Goal: Communication & Community: Ask a question

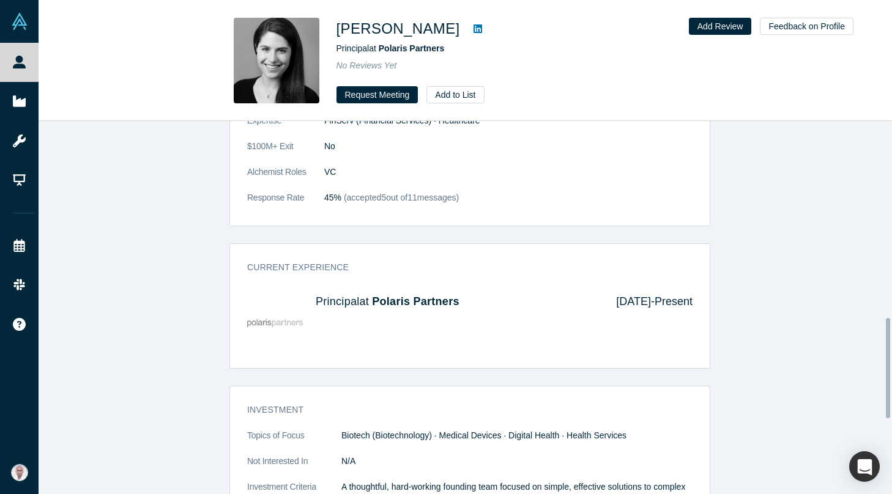
scroll to position [1011, 0]
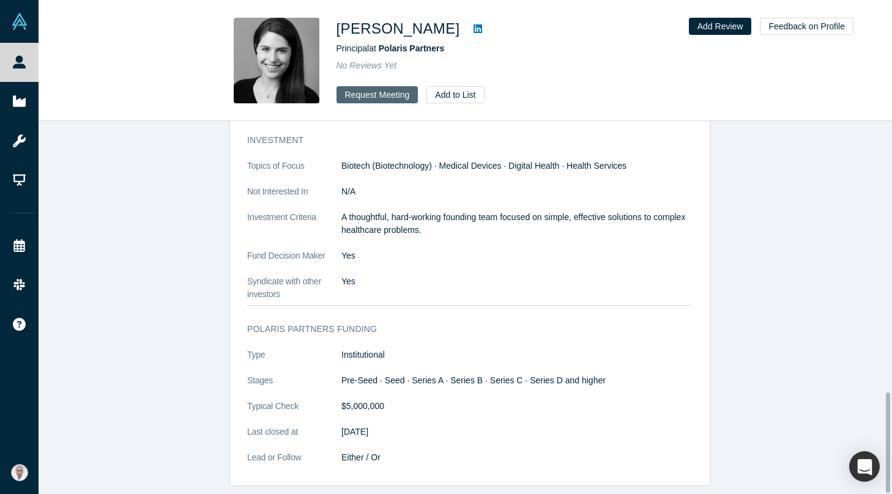
click at [366, 97] on button "Request Meeting" at bounding box center [377, 94] width 82 height 17
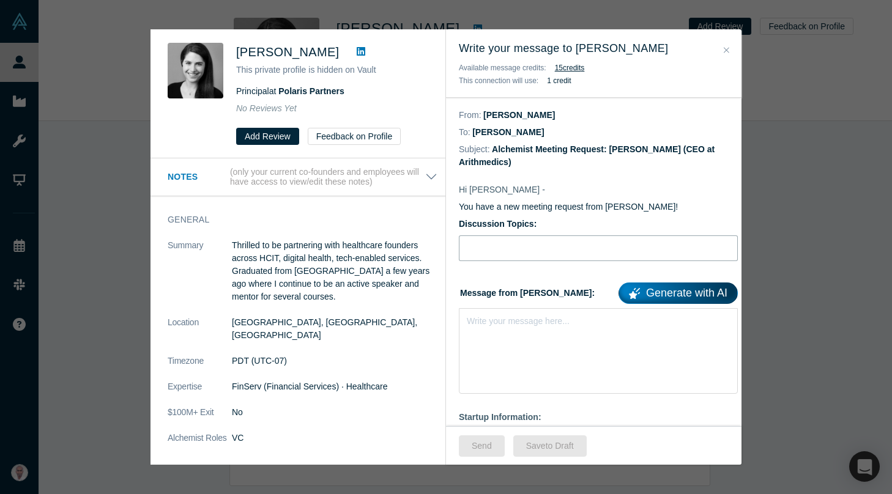
click at [503, 253] on input "Discussion Topics:" at bounding box center [598, 248] width 279 height 26
type input "Advice before Our Alchemist Demo Day"
click at [488, 348] on div "Write your message here..." at bounding box center [598, 351] width 279 height 86
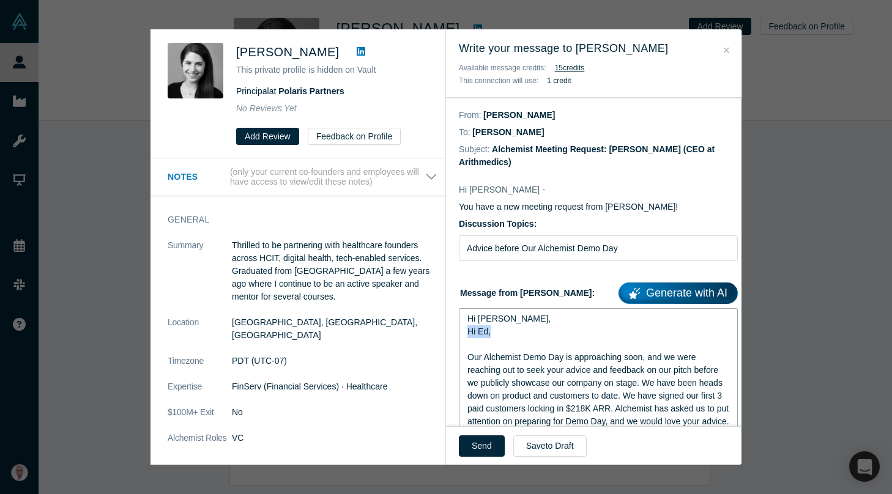
drag, startPoint x: 500, startPoint y: 331, endPoint x: 457, endPoint y: 331, distance: 42.2
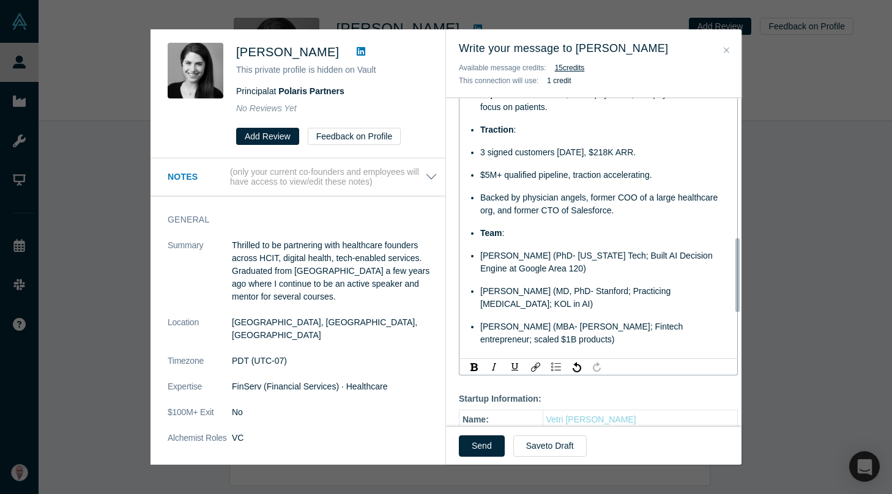
scroll to position [626, 0]
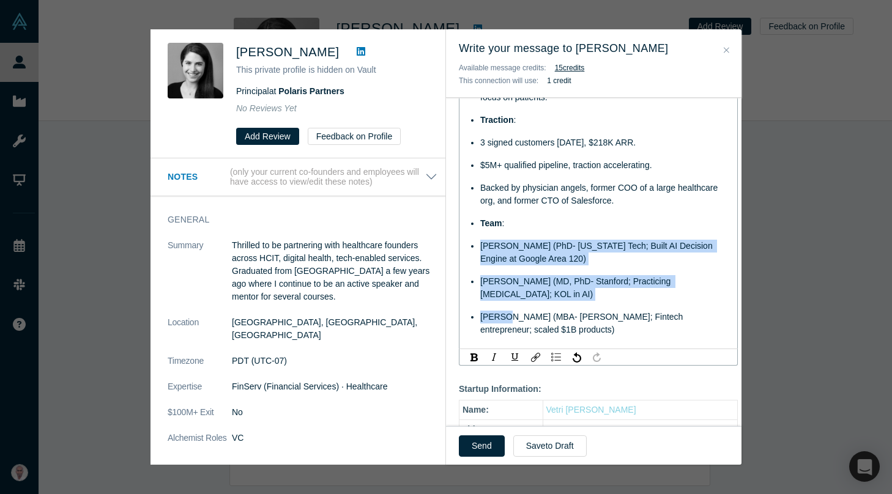
drag, startPoint x: 479, startPoint y: 261, endPoint x: 508, endPoint y: 331, distance: 76.0
click at [508, 331] on ul "Problem : U.S. physicians lose ~2 hrs/day to paperwork, fueling $1T annual admi…" at bounding box center [598, 159] width 262 height 355
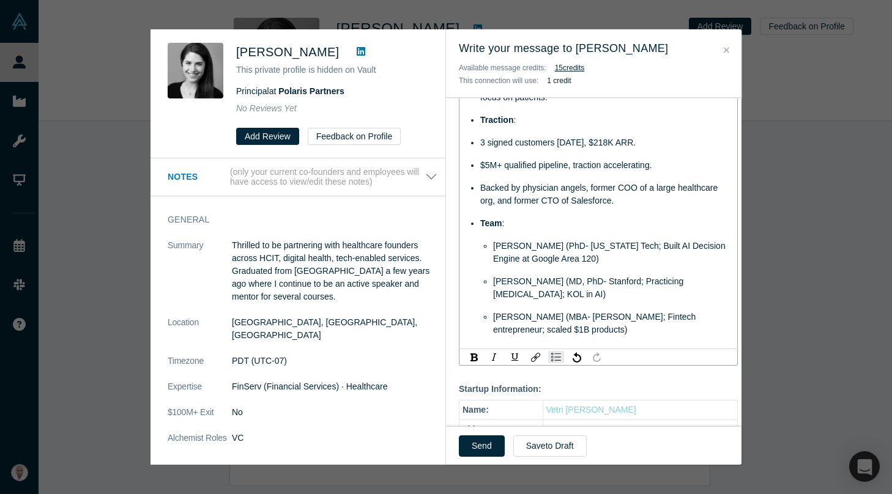
click at [514, 199] on span "Backed by physician angels, former COO of a large healthcare org, and former CT…" at bounding box center [600, 194] width 240 height 23
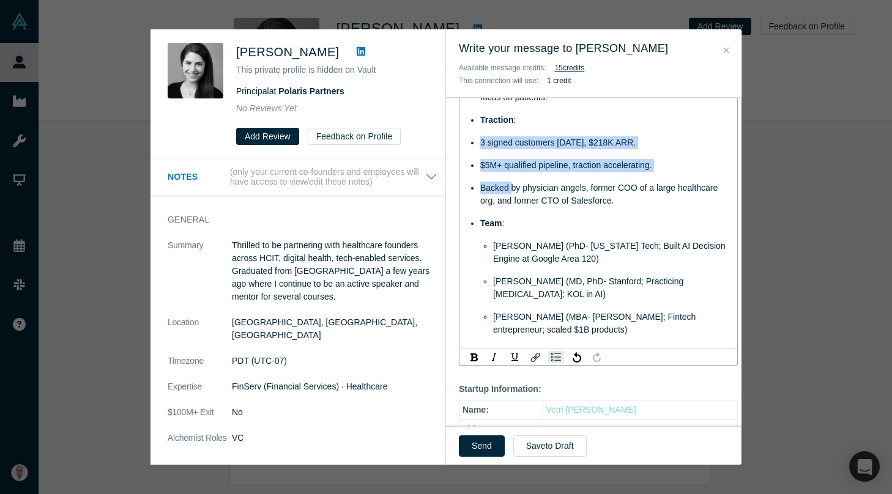
drag, startPoint x: 481, startPoint y: 155, endPoint x: 511, endPoint y: 200, distance: 54.3
click at [511, 200] on ul "Problem : U.S. physicians lose ~2 hrs/day to paperwork, fueling $1T annual admi…" at bounding box center [598, 159] width 262 height 355
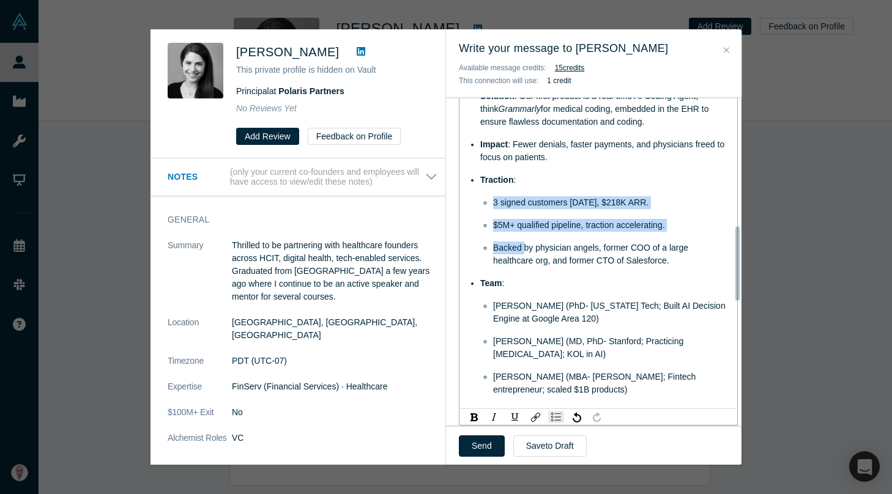
scroll to position [504, 0]
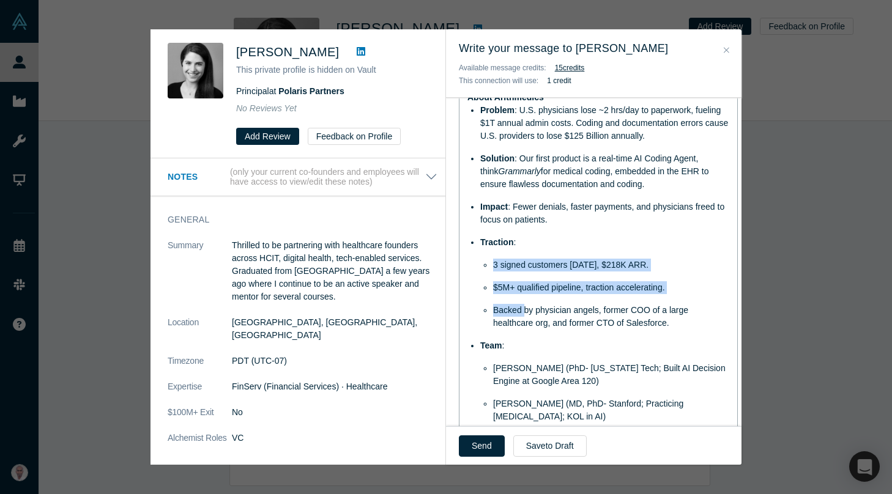
click at [535, 292] on span "$5M+ qualified pipeline, traction accelerating." at bounding box center [579, 288] width 172 height 10
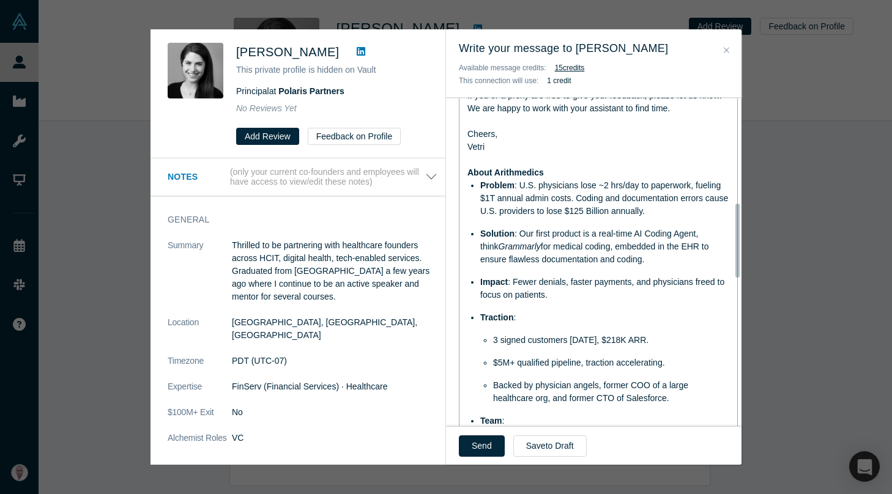
scroll to position [464, 0]
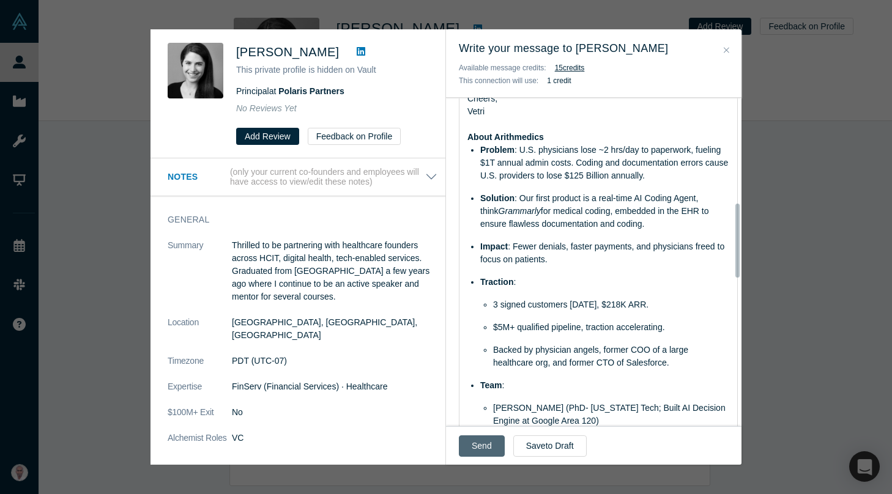
click at [474, 453] on button "Send" at bounding box center [482, 445] width 46 height 21
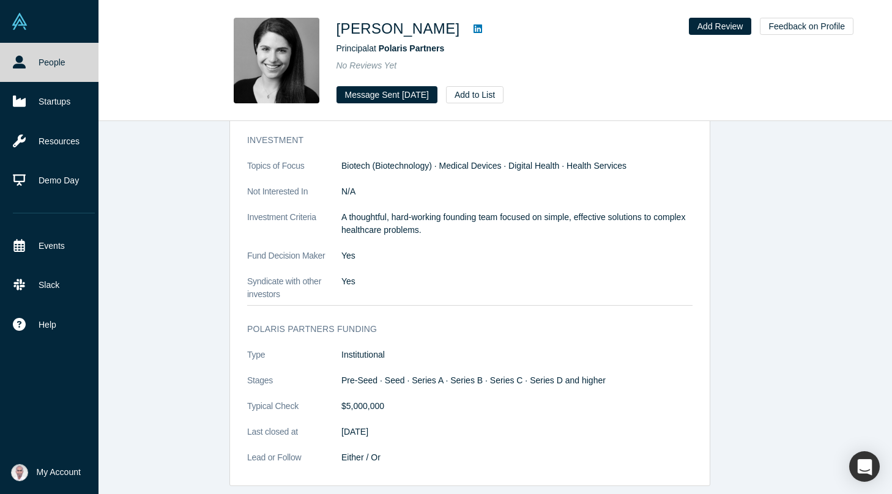
click at [30, 61] on link "People" at bounding box center [54, 62] width 108 height 39
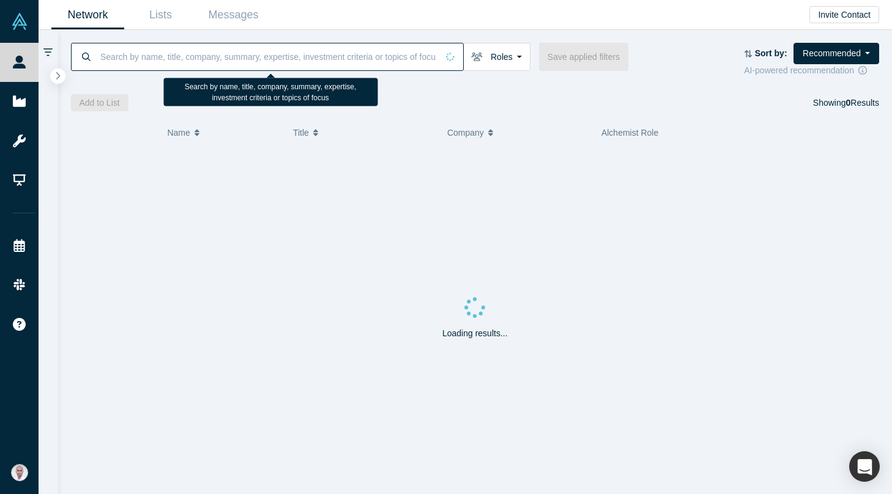
click at [237, 53] on input at bounding box center [268, 56] width 338 height 29
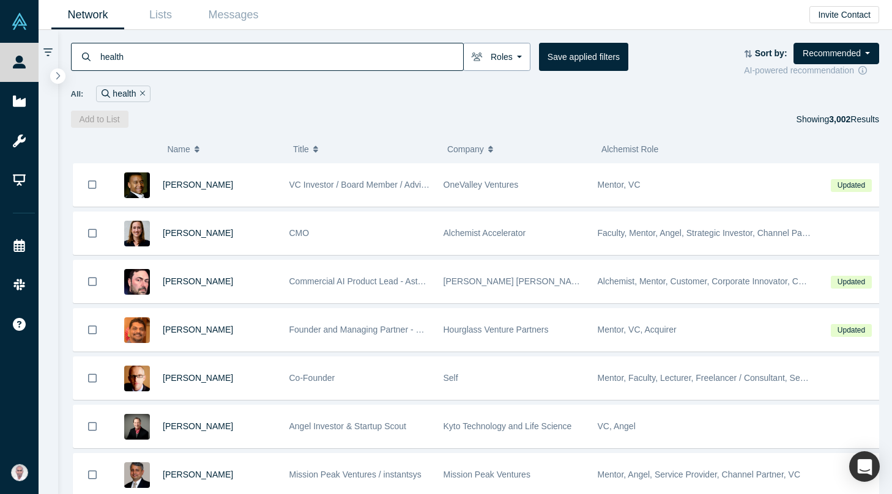
type input "health"
click at [510, 59] on button "Roles" at bounding box center [496, 57] width 67 height 28
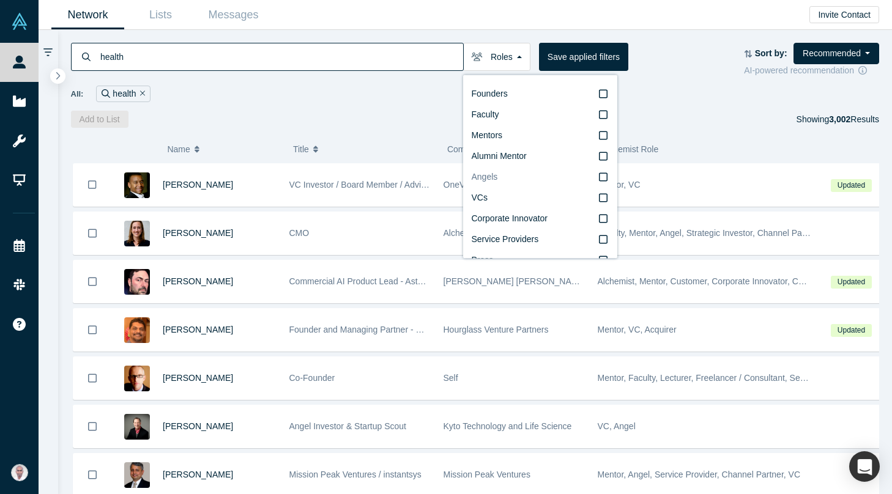
click at [599, 174] on icon at bounding box center [603, 177] width 9 height 10
click at [0, 0] on input "Angels" at bounding box center [0, 0] width 0 height 0
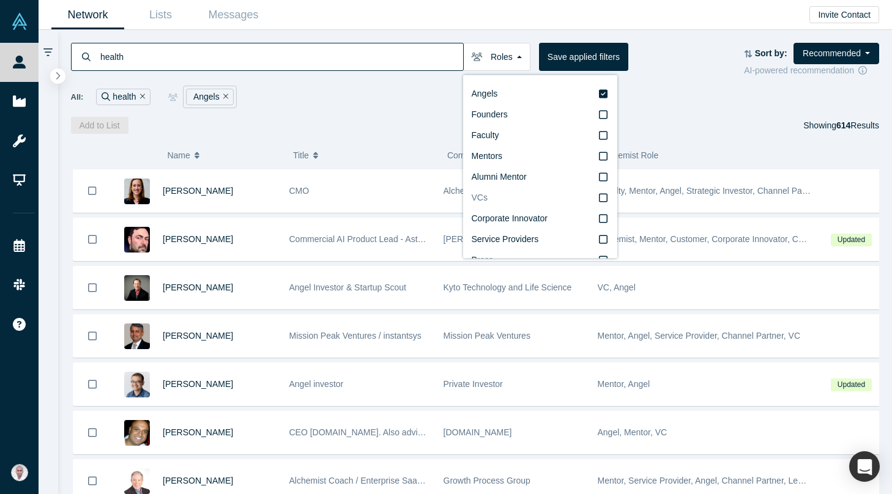
click at [599, 198] on icon at bounding box center [603, 198] width 9 height 10
click at [0, 0] on input "VCs" at bounding box center [0, 0] width 0 height 0
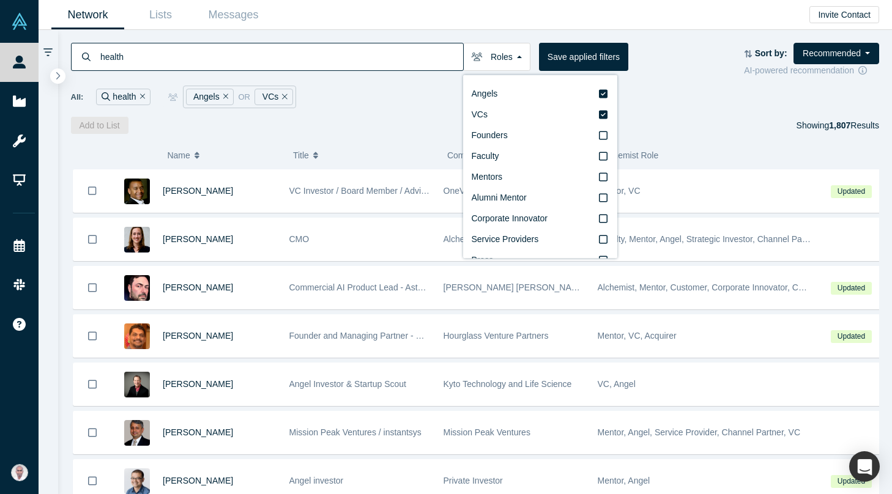
click at [671, 132] on div "Add to List Showing 1,807 Results" at bounding box center [475, 125] width 808 height 17
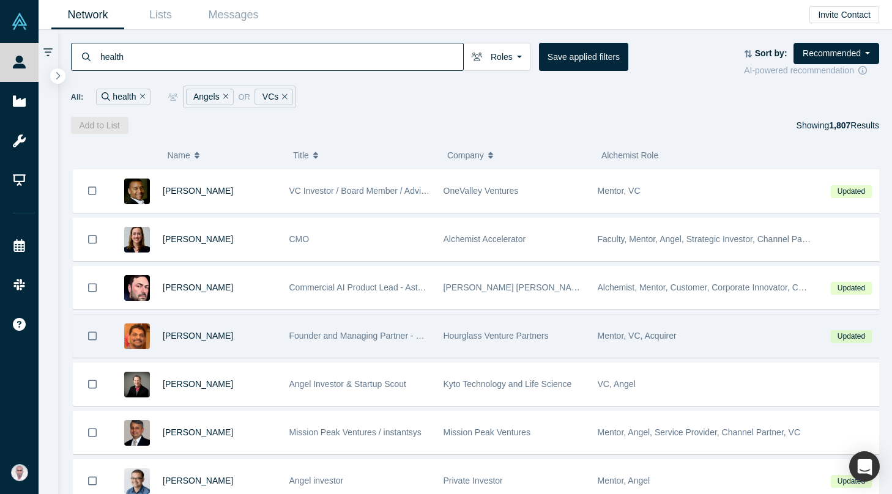
click at [488, 338] on span "Hourglass Venture Partners" at bounding box center [495, 336] width 105 height 10
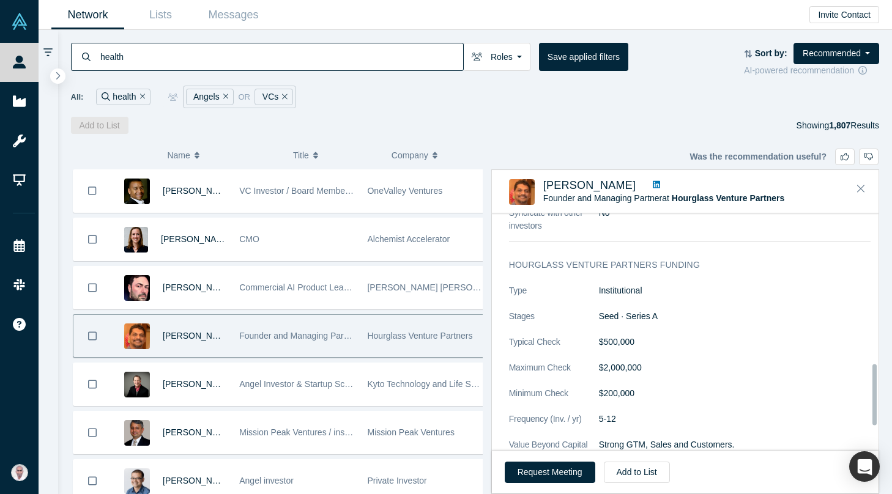
scroll to position [583, 0]
click at [860, 188] on icon "Close" at bounding box center [860, 188] width 7 height 7
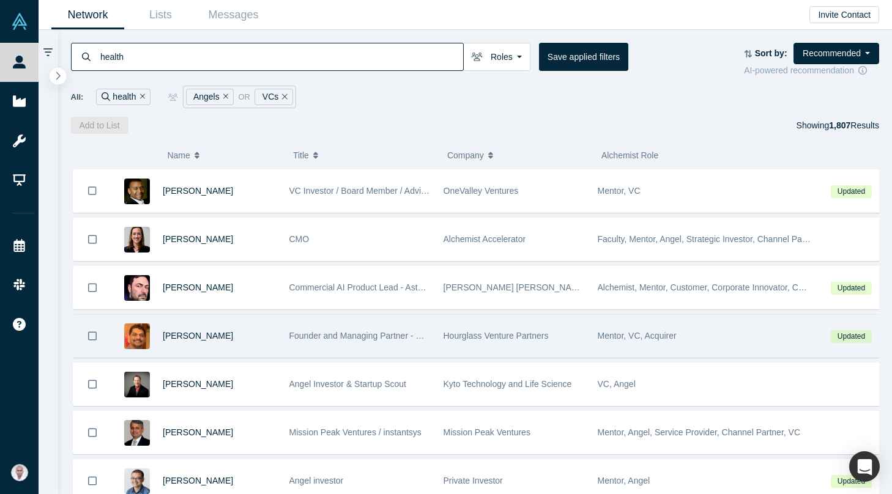
click at [59, 78] on icon "button" at bounding box center [58, 75] width 6 height 9
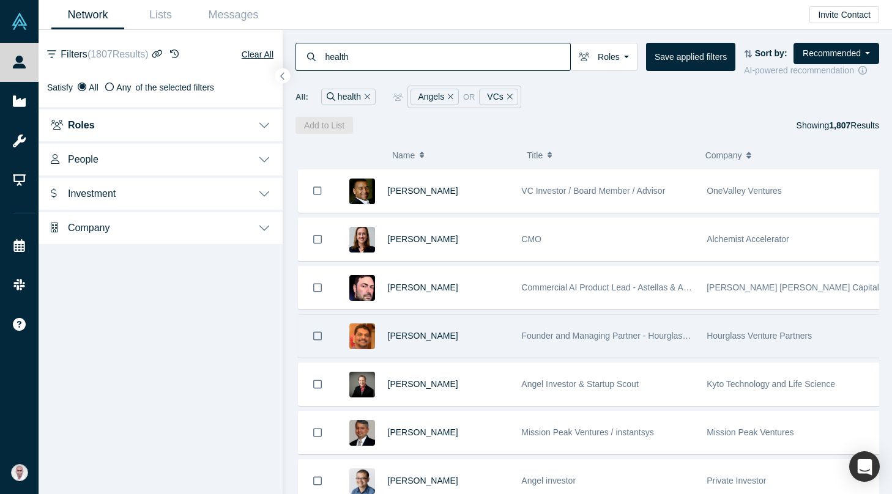
click at [265, 120] on button "Roles" at bounding box center [161, 124] width 244 height 34
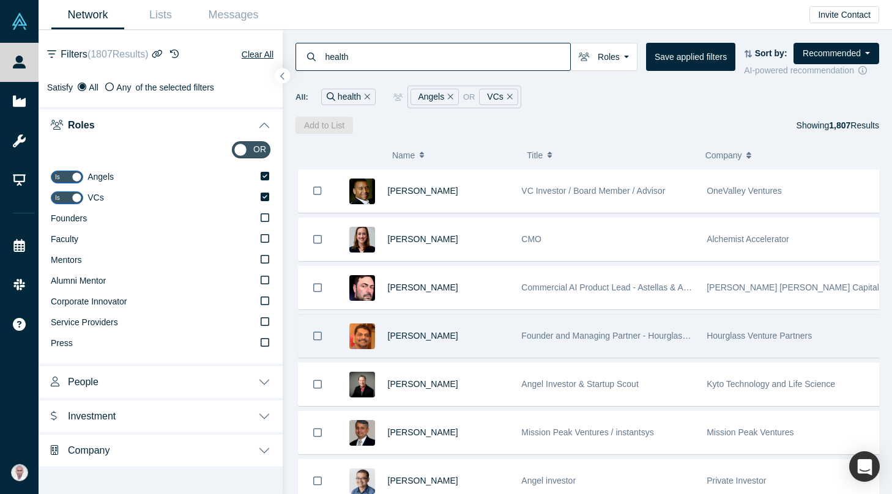
click at [265, 120] on button "Roles" at bounding box center [161, 124] width 244 height 34
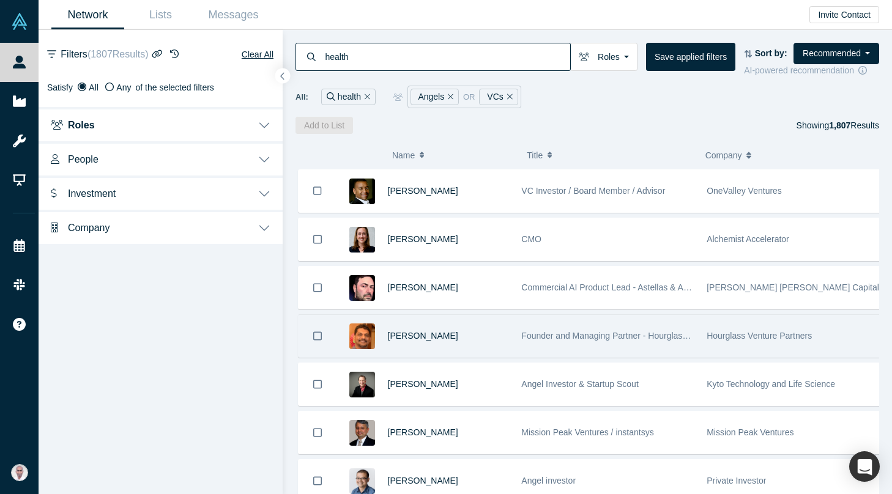
click at [267, 156] on button "People" at bounding box center [161, 158] width 244 height 34
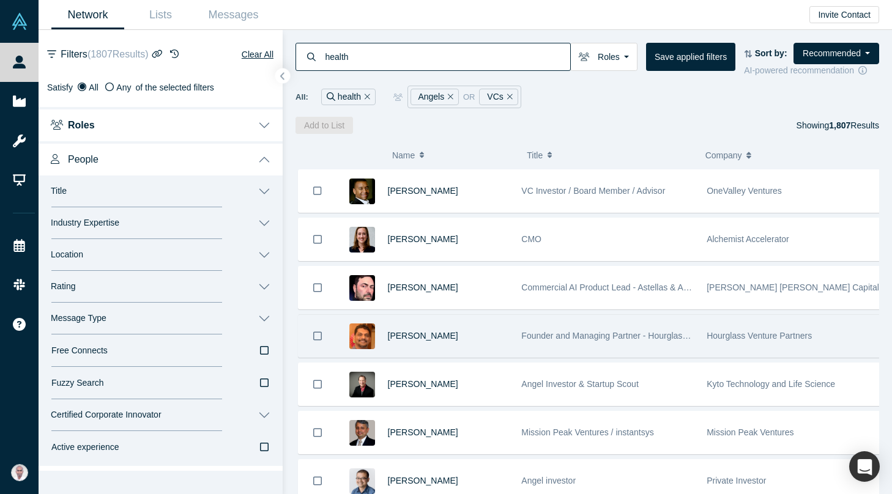
click at [267, 156] on button "People" at bounding box center [161, 158] width 244 height 34
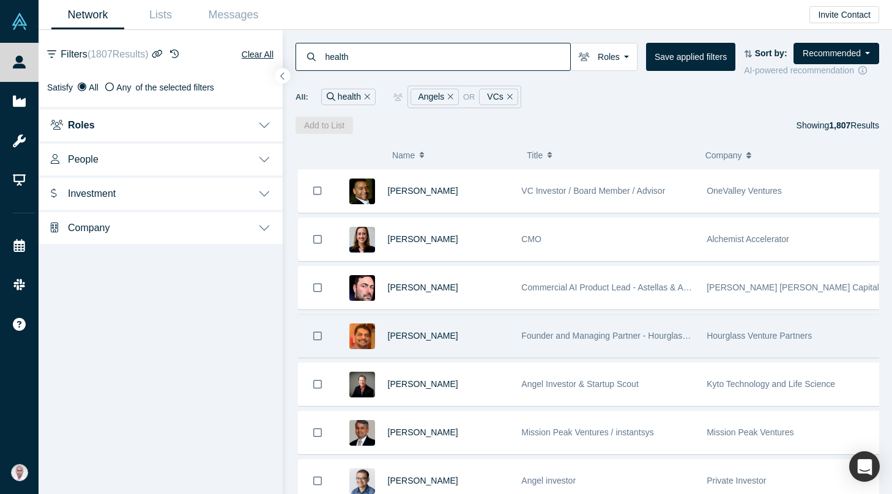
click at [267, 191] on button "Investment" at bounding box center [161, 192] width 244 height 34
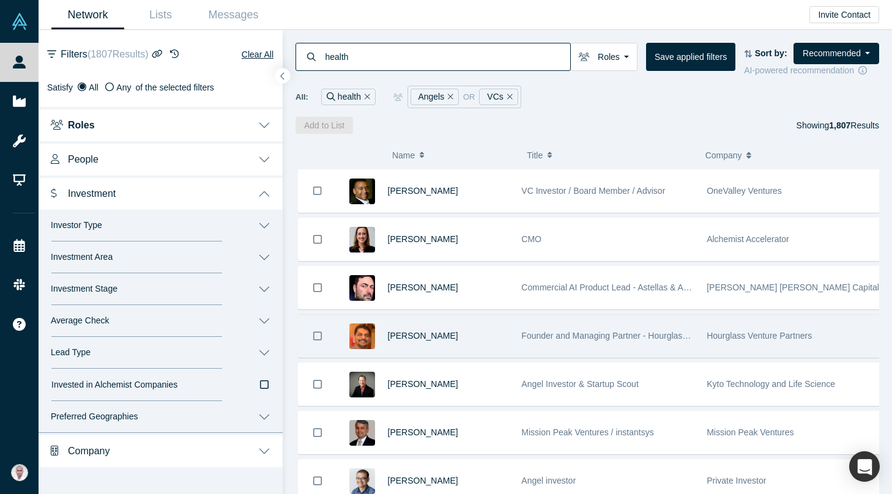
click at [264, 227] on button "Investor Type" at bounding box center [161, 226] width 244 height 32
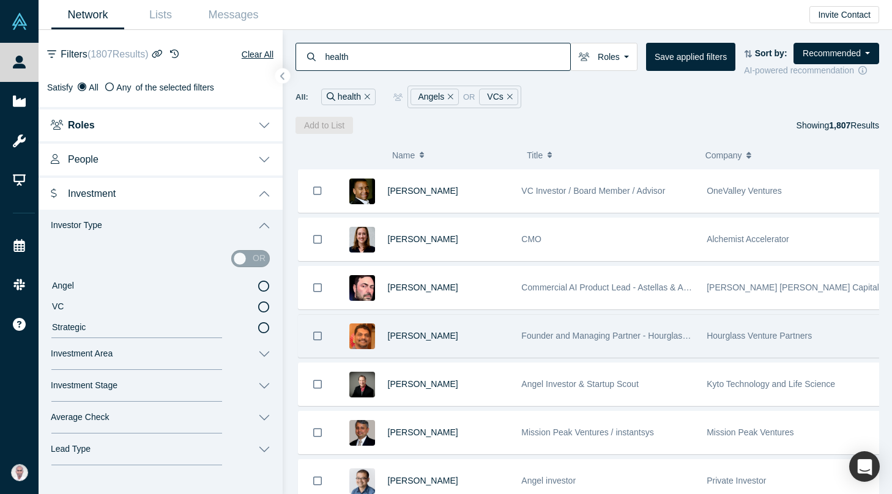
click at [264, 227] on button "Investor Type" at bounding box center [161, 226] width 244 height 32
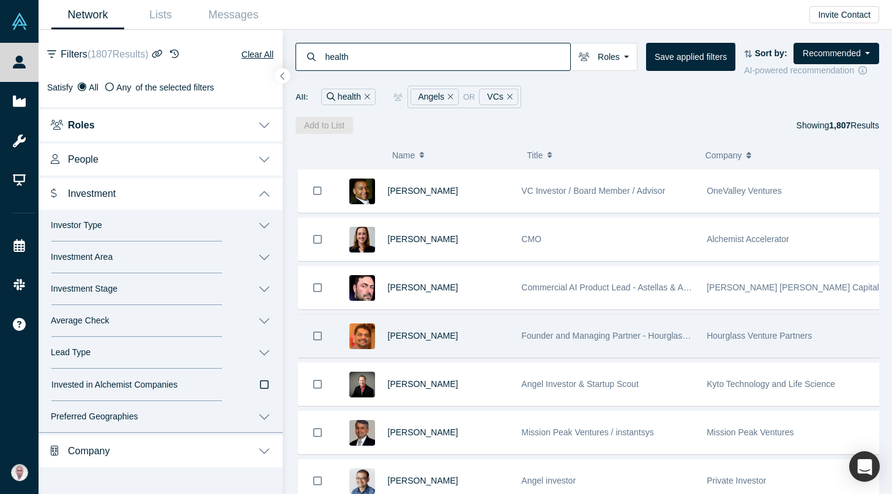
click at [260, 253] on button "Investment Area" at bounding box center [161, 258] width 244 height 32
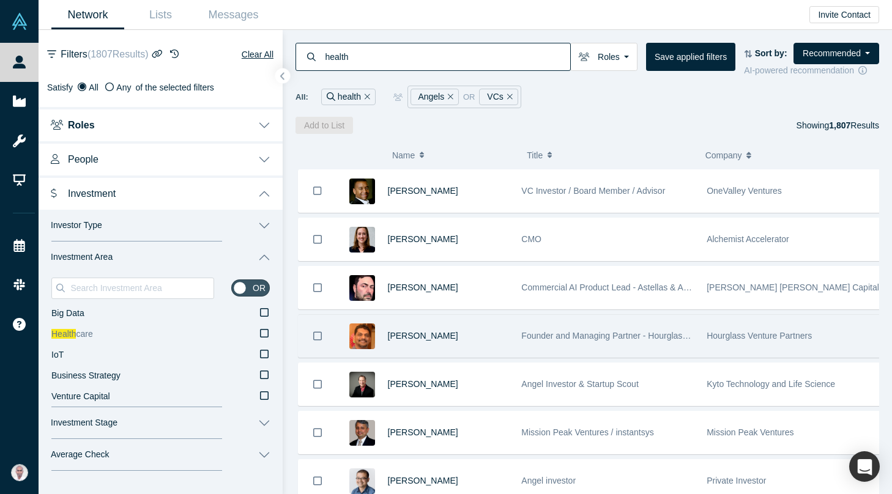
click at [260, 331] on icon at bounding box center [264, 333] width 9 height 10
click at [0, 0] on input "Health care" at bounding box center [0, 0] width 0 height 0
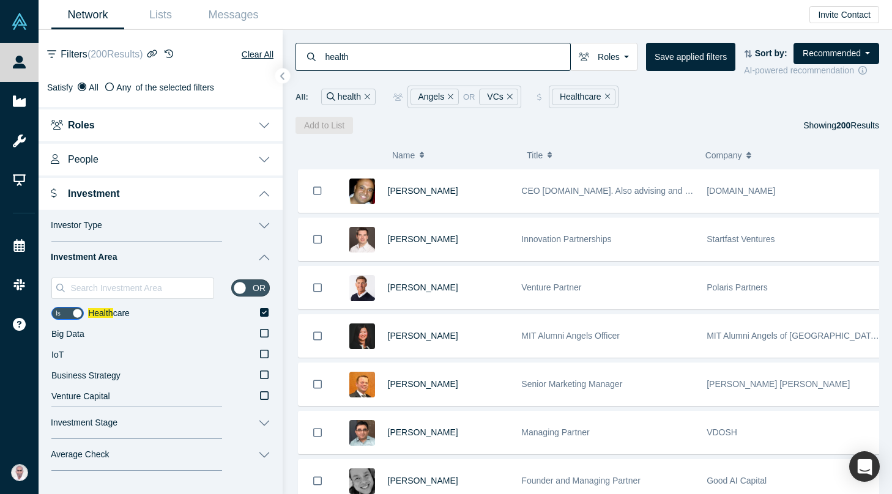
click at [255, 259] on button "Investment Area" at bounding box center [161, 258] width 244 height 32
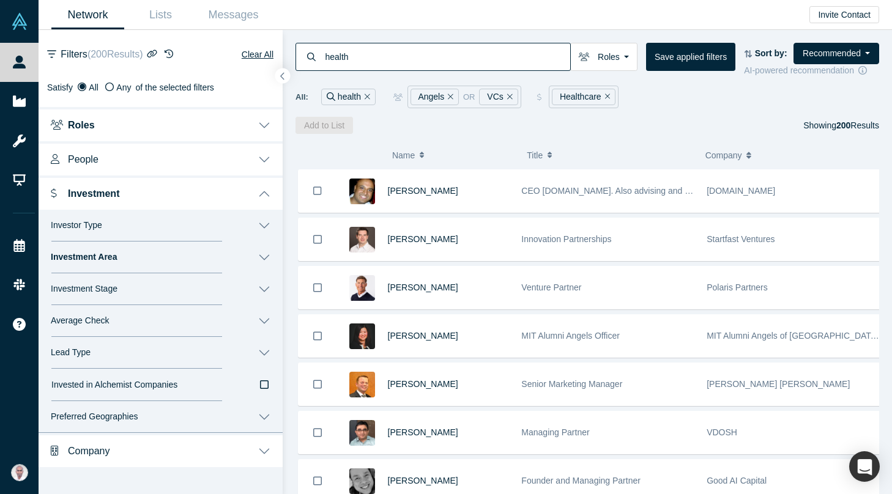
click at [261, 288] on button "Investment Stage" at bounding box center [161, 289] width 244 height 32
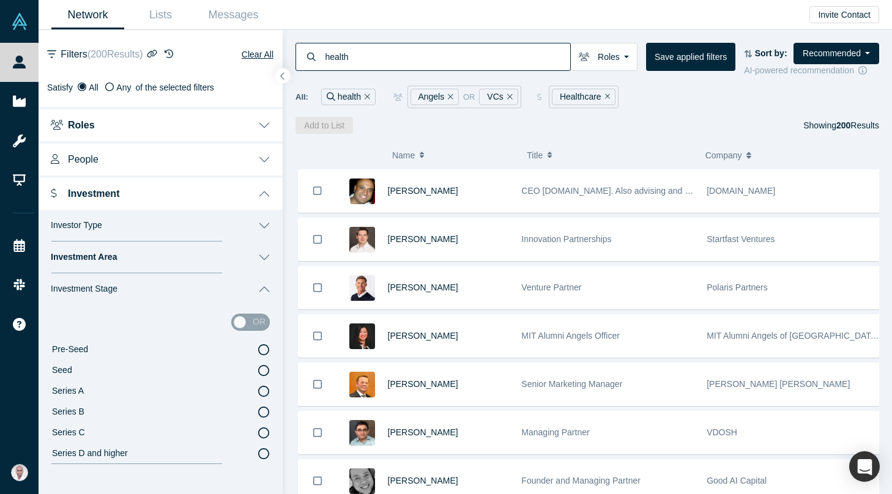
click at [258, 368] on icon at bounding box center [263, 370] width 11 height 11
click at [0, 0] on input "Seed" at bounding box center [0, 0] width 0 height 0
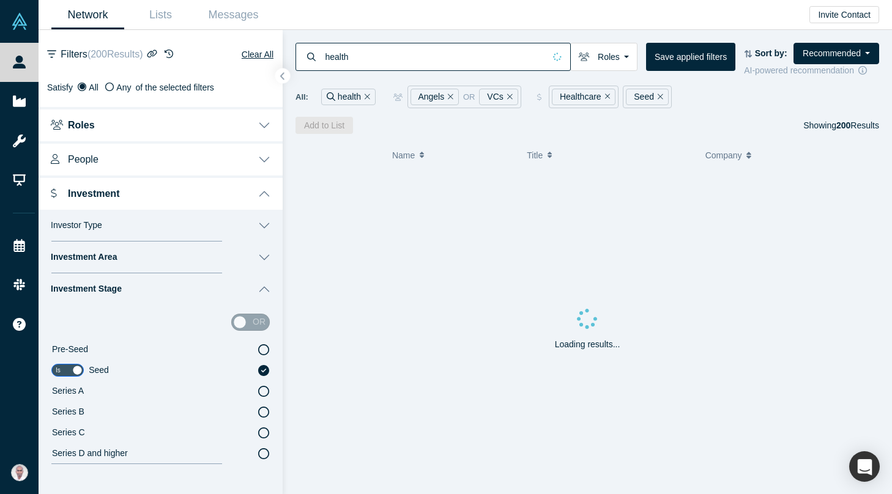
click at [258, 347] on icon at bounding box center [263, 349] width 11 height 11
click at [0, 0] on input "Pre-Seed" at bounding box center [0, 0] width 0 height 0
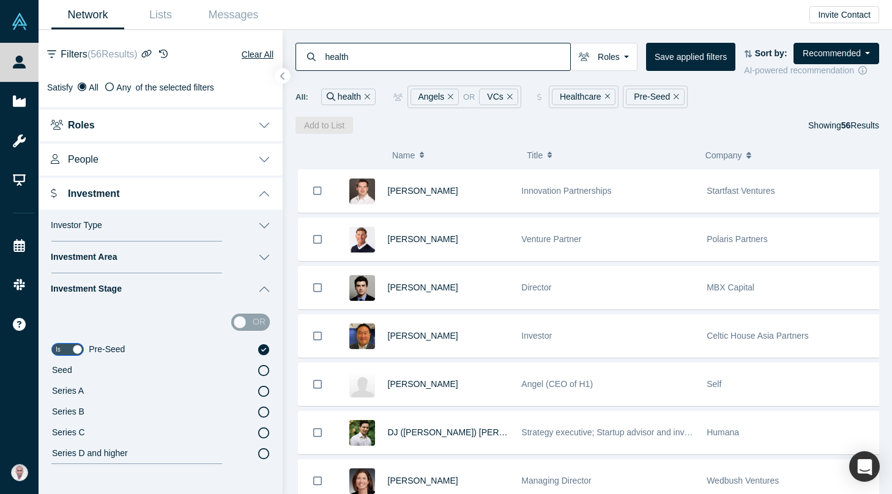
click at [254, 290] on button "Investment Stage" at bounding box center [161, 289] width 244 height 32
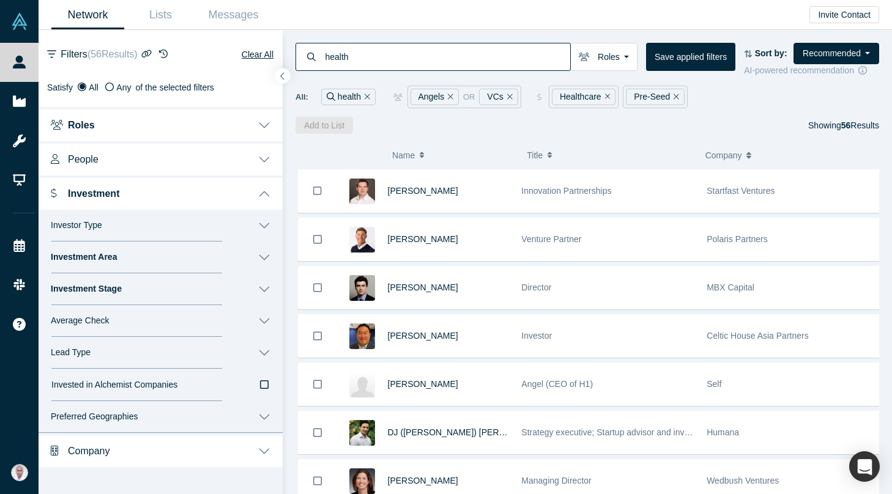
click at [267, 320] on button "Average Check" at bounding box center [161, 321] width 244 height 32
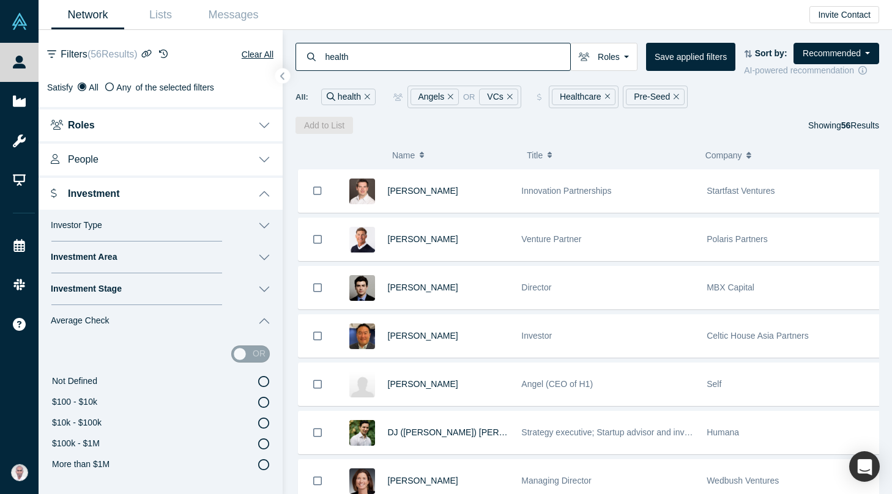
click at [267, 320] on button "Average Check" at bounding box center [161, 321] width 244 height 32
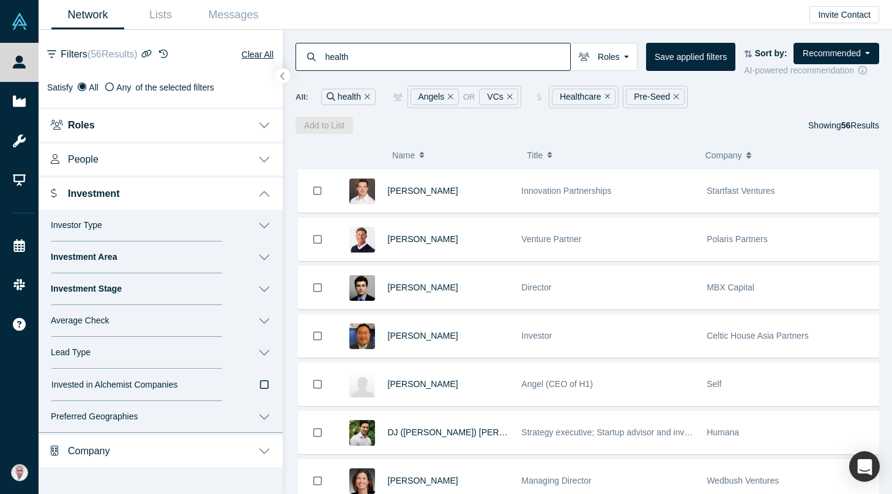
click at [264, 386] on icon "button" at bounding box center [264, 385] width 9 height 10
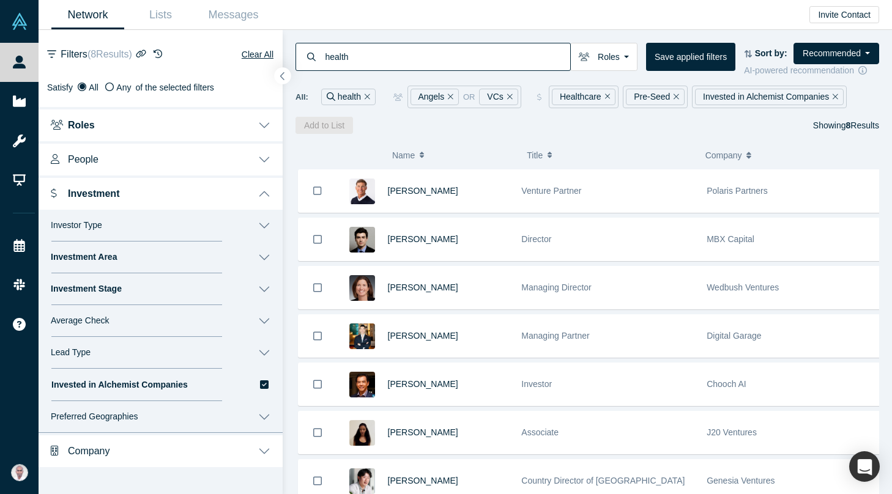
click at [285, 76] on icon "button" at bounding box center [282, 76] width 6 height 9
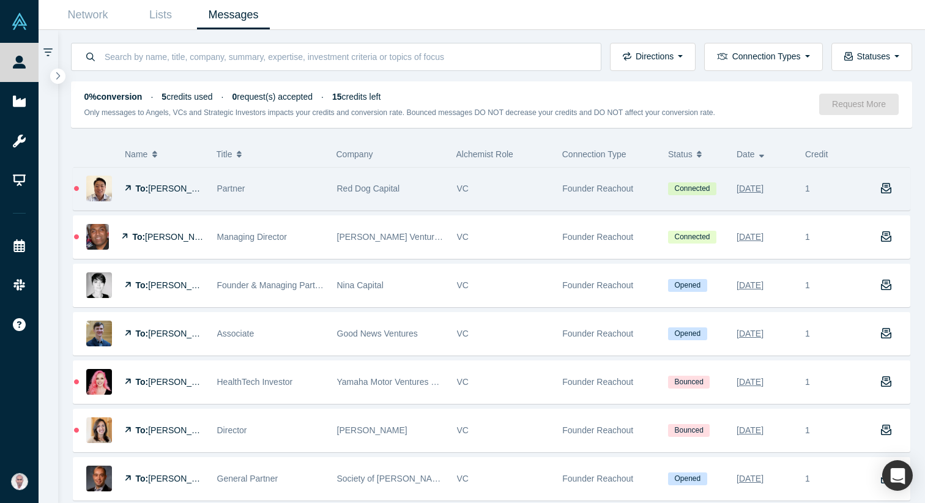
click at [161, 192] on span "[PERSON_NAME]" at bounding box center [183, 188] width 70 height 10
click at [163, 184] on span "Ed Kim" at bounding box center [183, 188] width 70 height 10
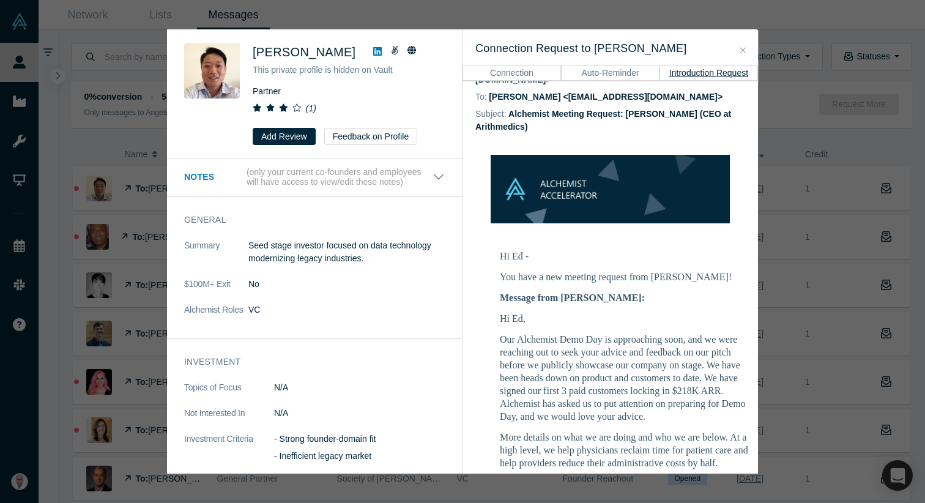
scroll to position [51, 0]
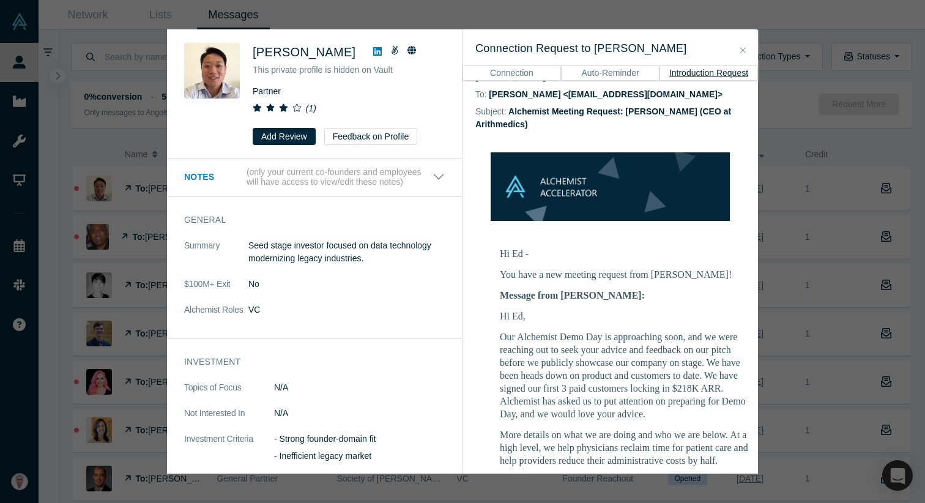
click at [500, 309] on p "Hi Ed," at bounding box center [628, 315] width 257 height 13
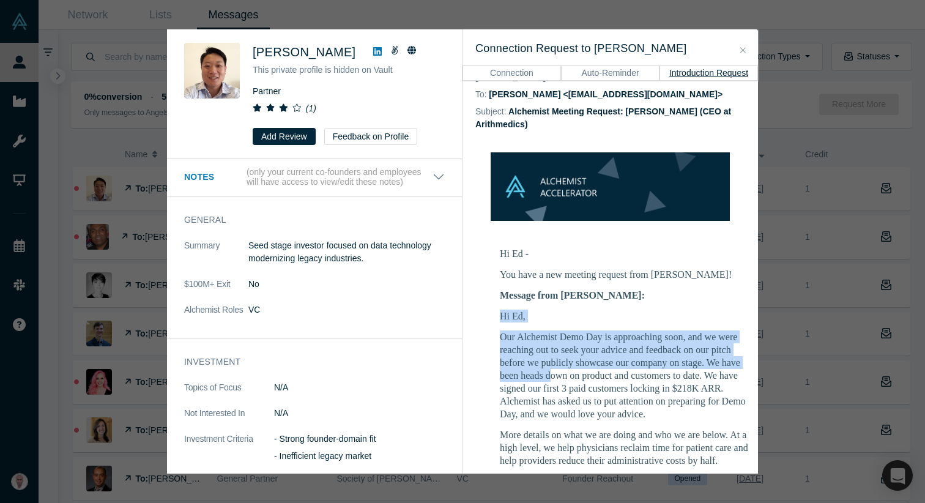
drag, startPoint x: 500, startPoint y: 294, endPoint x: 547, endPoint y: 358, distance: 79.1
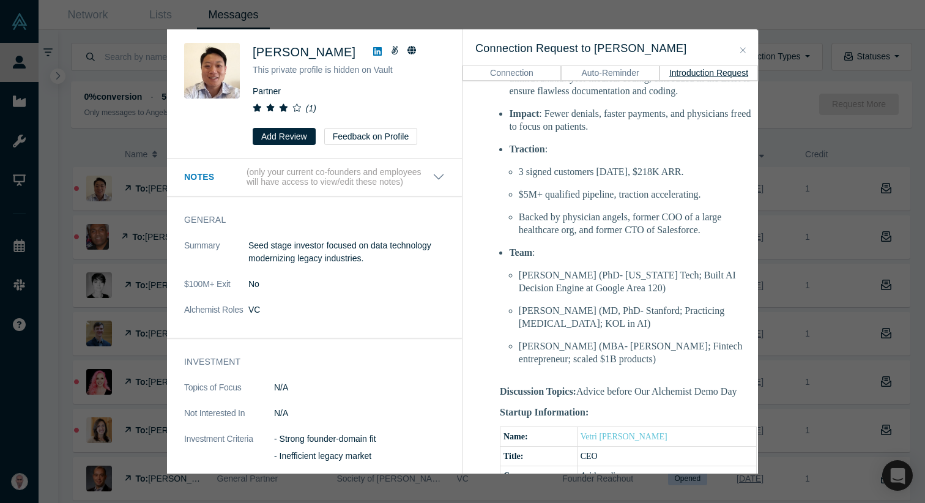
scroll to position [669, 0]
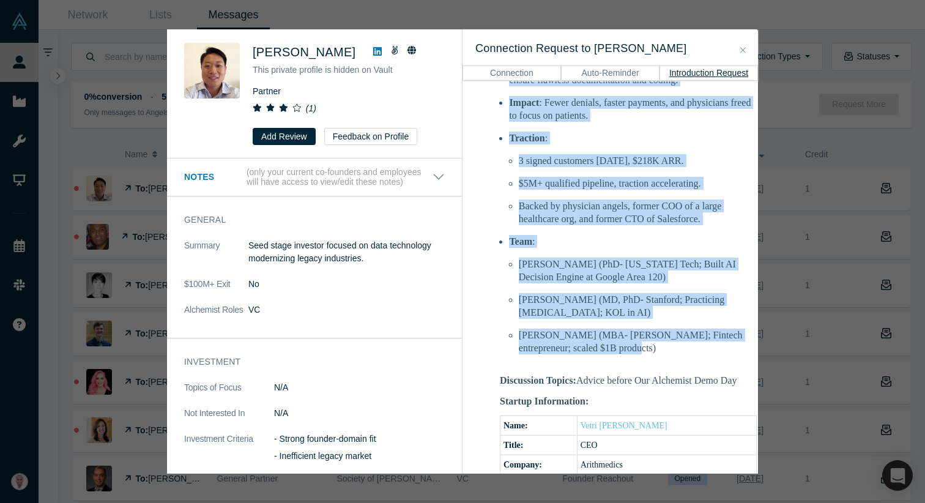
click at [609, 333] on li "[PERSON_NAME] (MBA- [PERSON_NAME]; Fintech entrepreneur; scaled $1B products)" at bounding box center [638, 341] width 238 height 26
copy div "Hi Ed, Our Alchemist Demo Day is approaching soon, and we were reaching out to …"
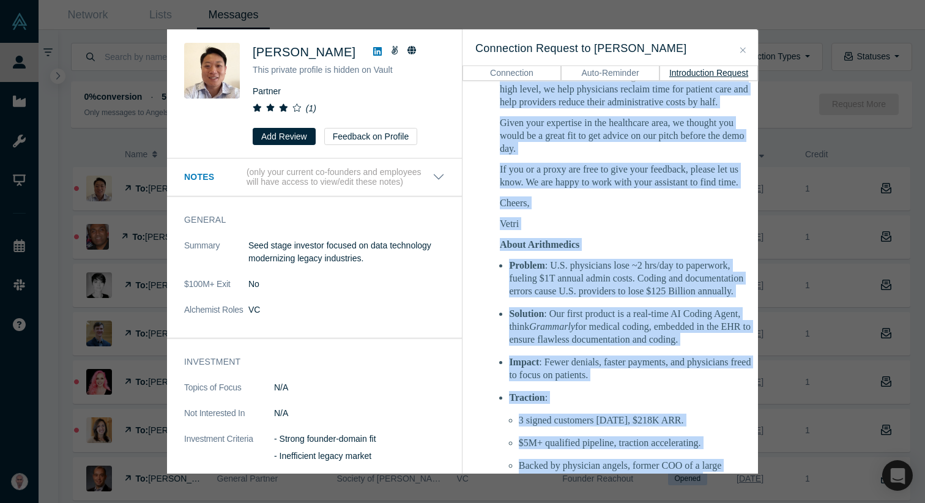
scroll to position [405, 0]
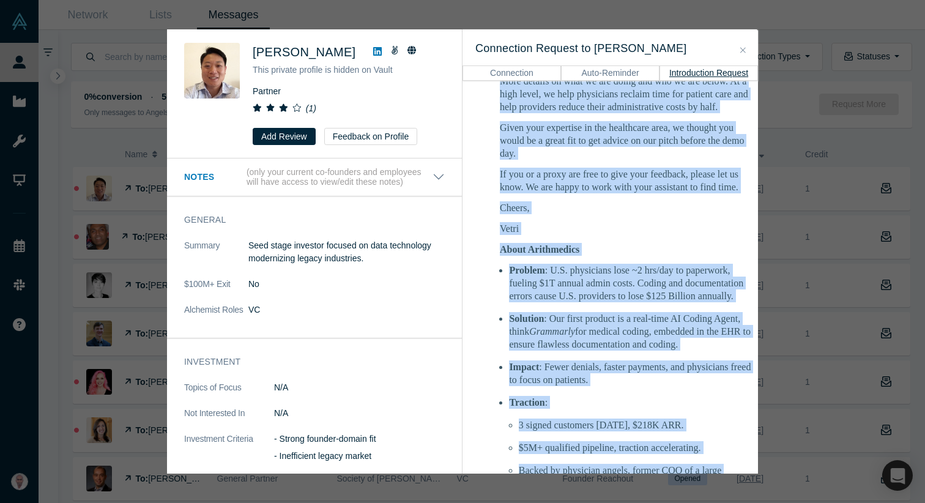
click at [742, 50] on icon "Close" at bounding box center [743, 50] width 6 height 9
